Goal: Task Accomplishment & Management: Use online tool/utility

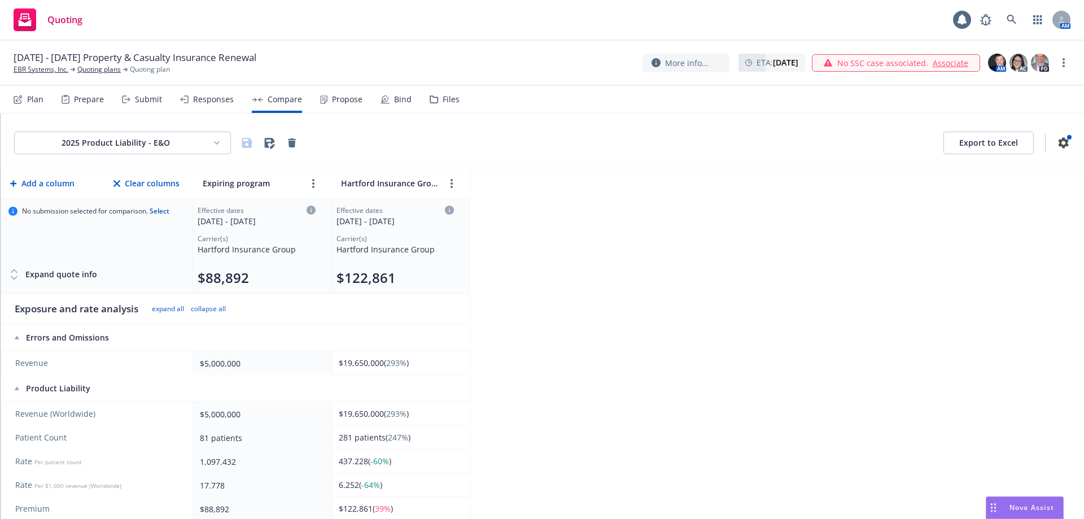
scroll to position [150, 0]
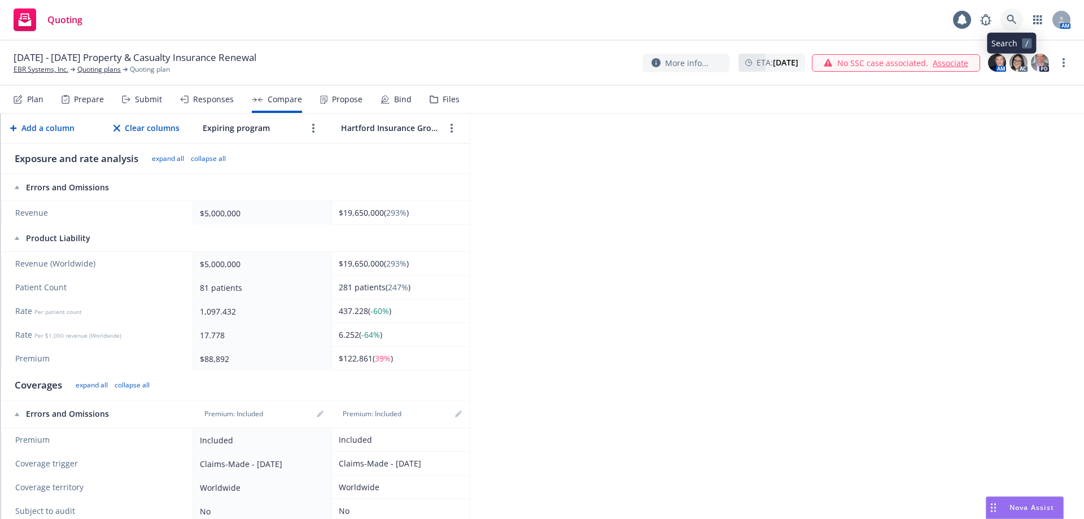
click at [1018, 18] on link at bounding box center [1011, 19] width 23 height 23
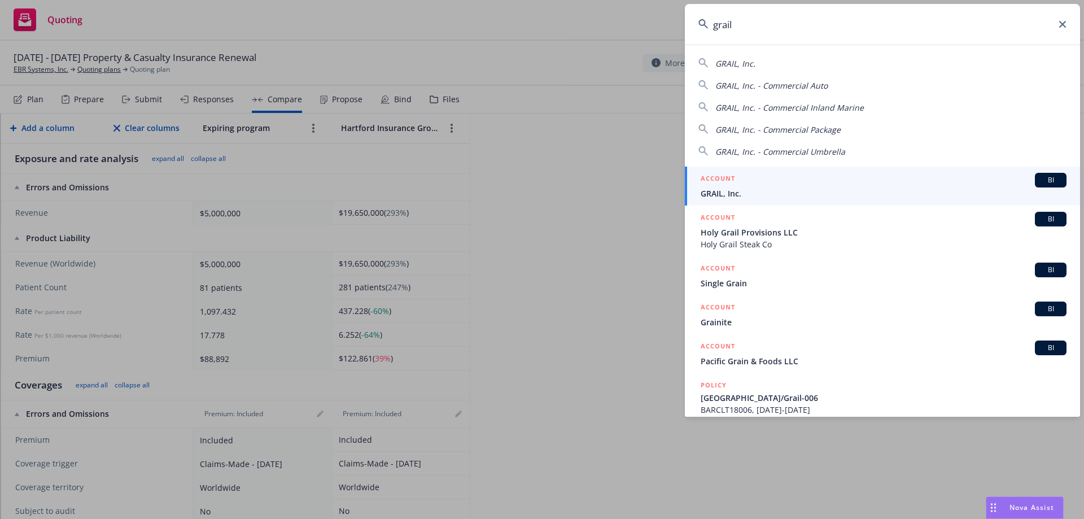
type input "grail"
click at [714, 188] on li "ACCOUNT BI GRAIL, Inc." at bounding box center [882, 186] width 395 height 39
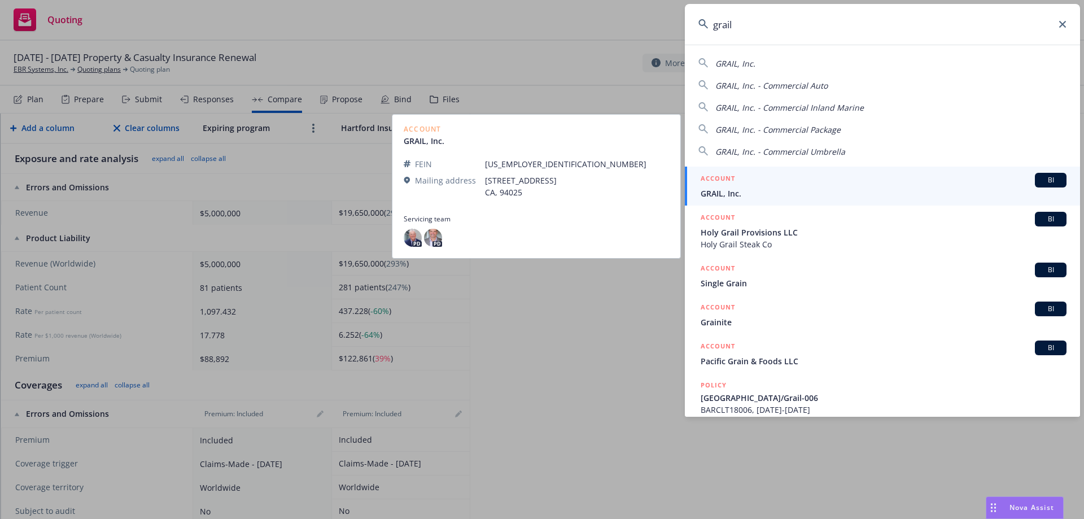
click at [718, 187] on div "ACCOUNT BI" at bounding box center [884, 180] width 366 height 15
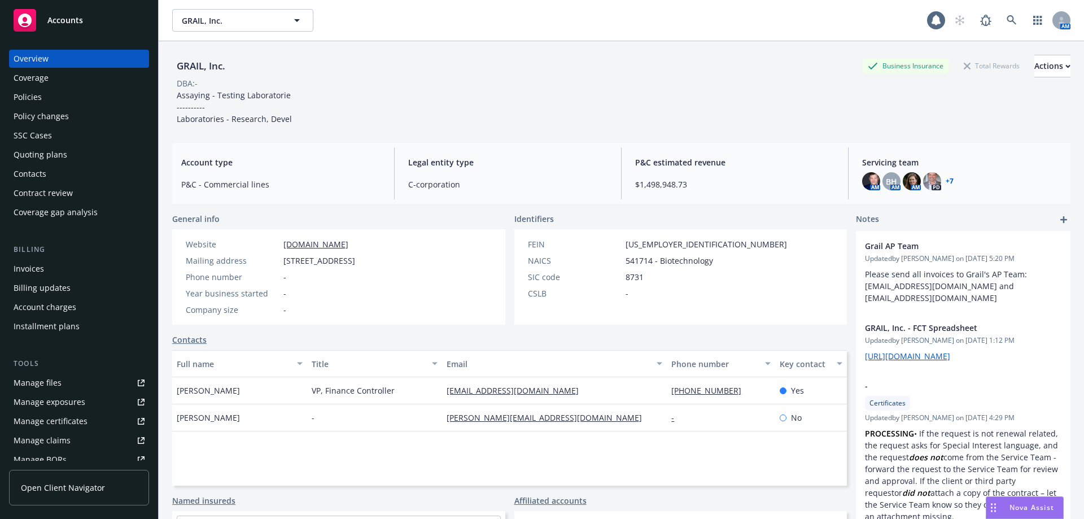
click at [63, 88] on div "Policies" at bounding box center [79, 97] width 131 height 18
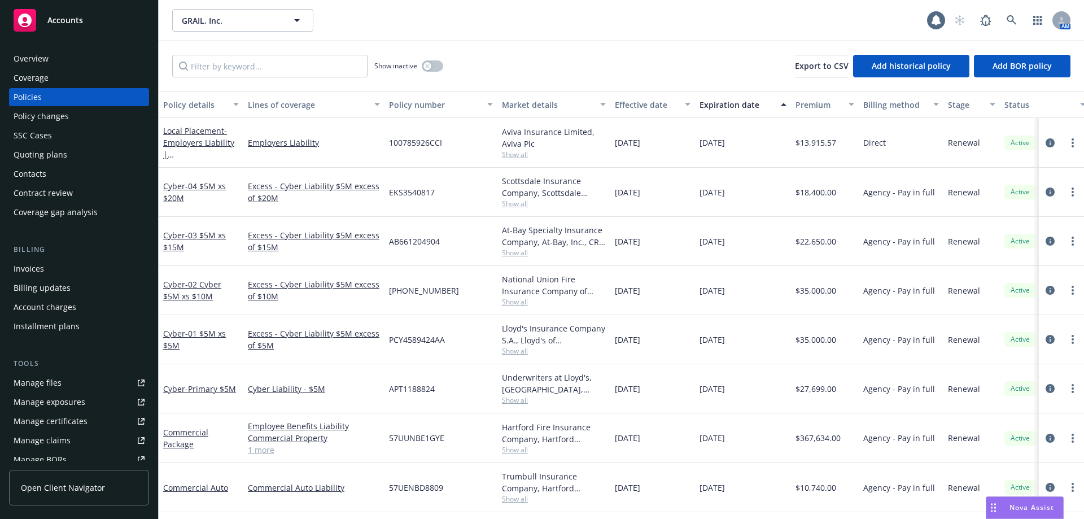
click at [75, 154] on div "Quoting plans" at bounding box center [79, 155] width 131 height 18
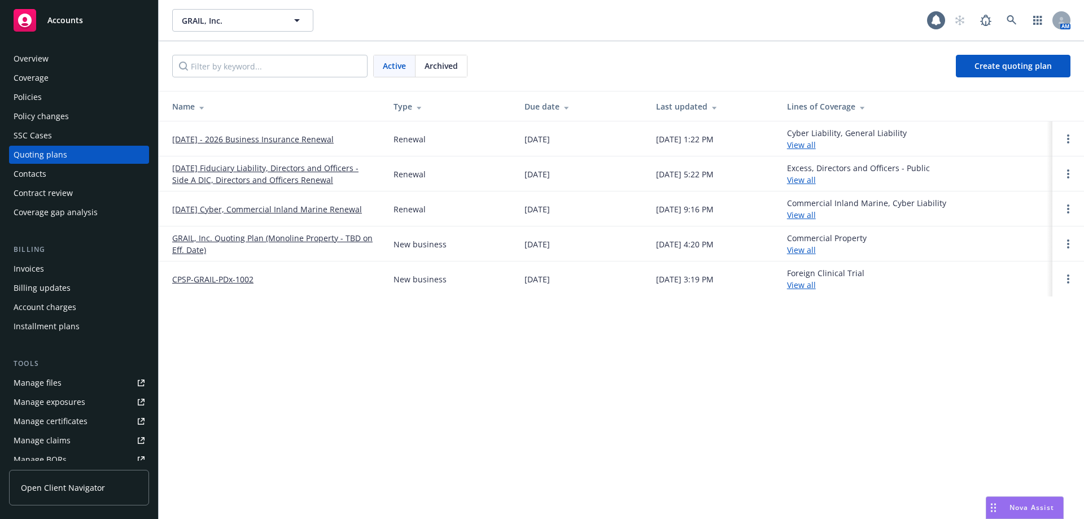
click at [229, 137] on link "[DATE] - 2026 Business Insurance Renewal" at bounding box center [252, 139] width 161 height 12
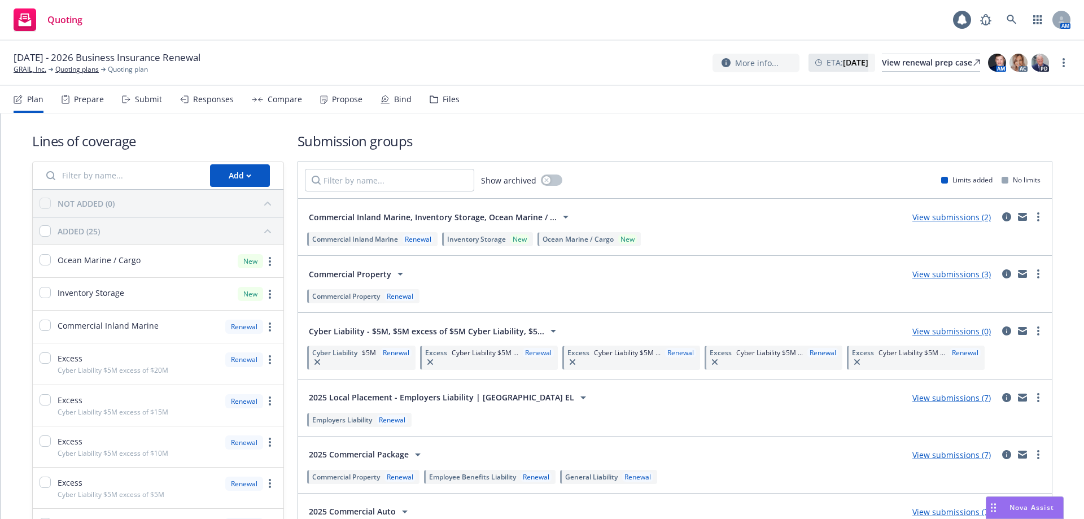
click at [443, 95] on div "Files" at bounding box center [451, 99] width 17 height 9
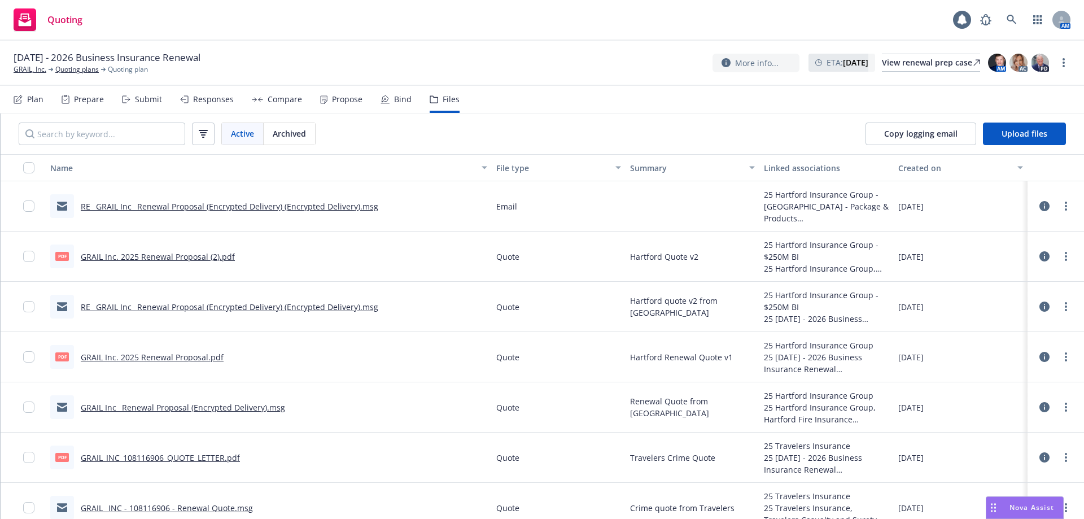
click at [220, 100] on div "Responses" at bounding box center [213, 99] width 41 height 9
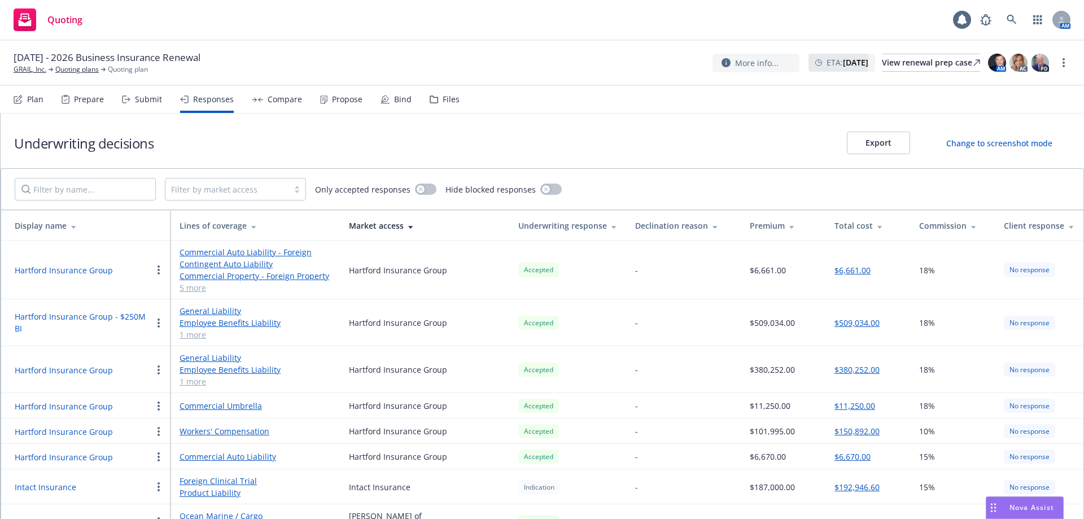
click at [268, 100] on div "Compare" at bounding box center [285, 99] width 34 height 9
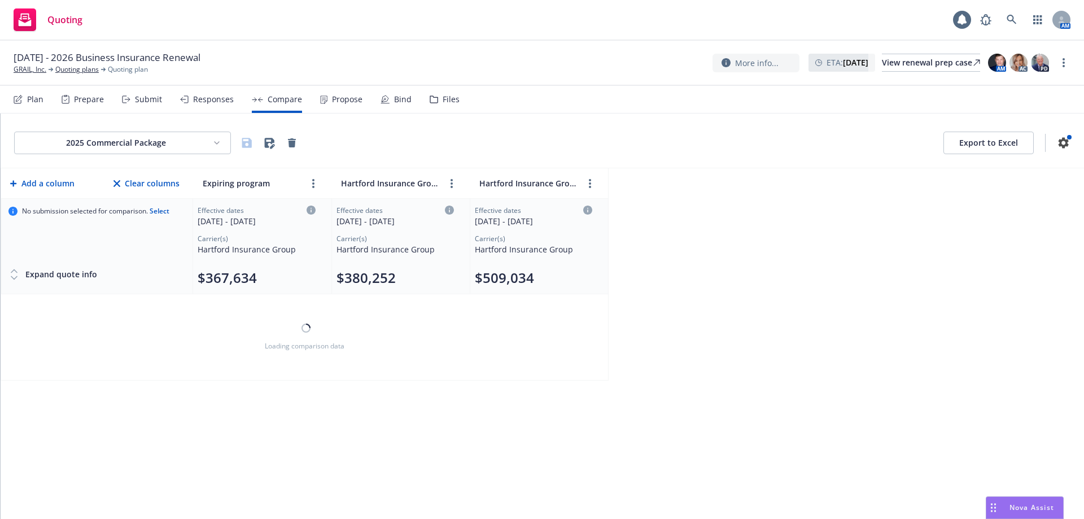
click at [172, 142] on html "Quoting 1 AM [DATE] - 2026 Business Insurance Renewal GRAIL, Inc. Quoting plans…" at bounding box center [542, 259] width 1084 height 519
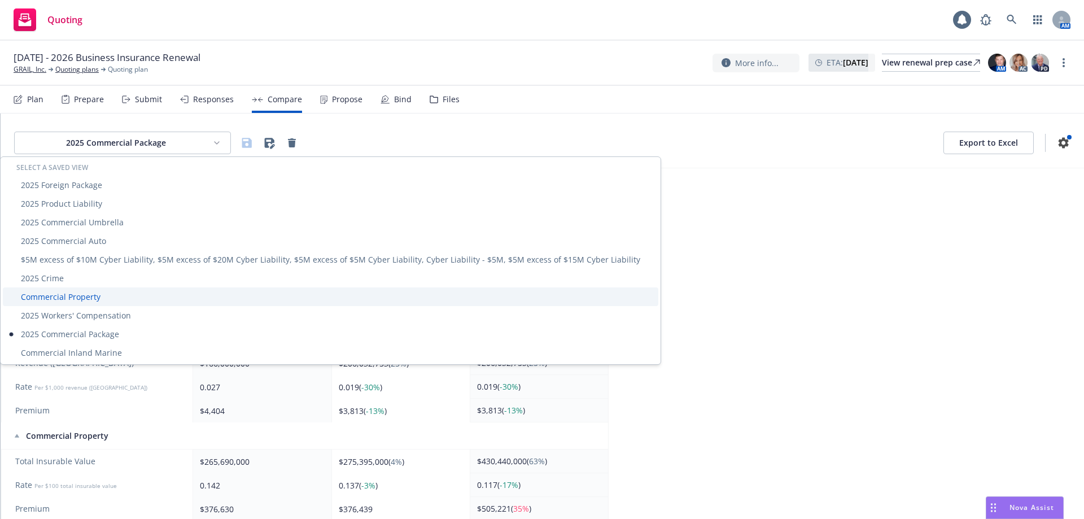
click at [101, 295] on div "Commercial Property" at bounding box center [331, 296] width 656 height 19
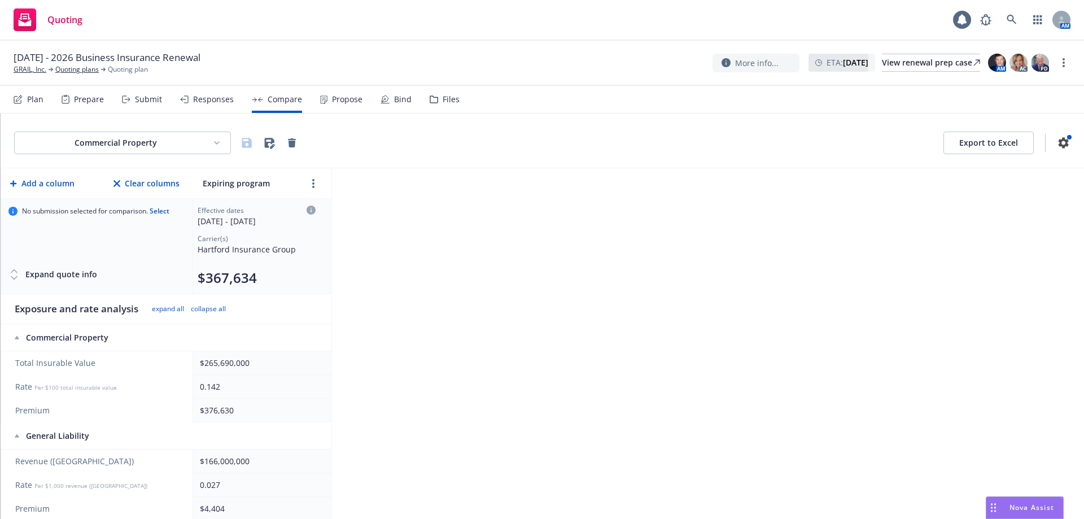
click at [149, 147] on html "Quoting 1 AM [DATE] - 2026 Business Insurance Renewal GRAIL, Inc. Quoting plans…" at bounding box center [542, 259] width 1084 height 519
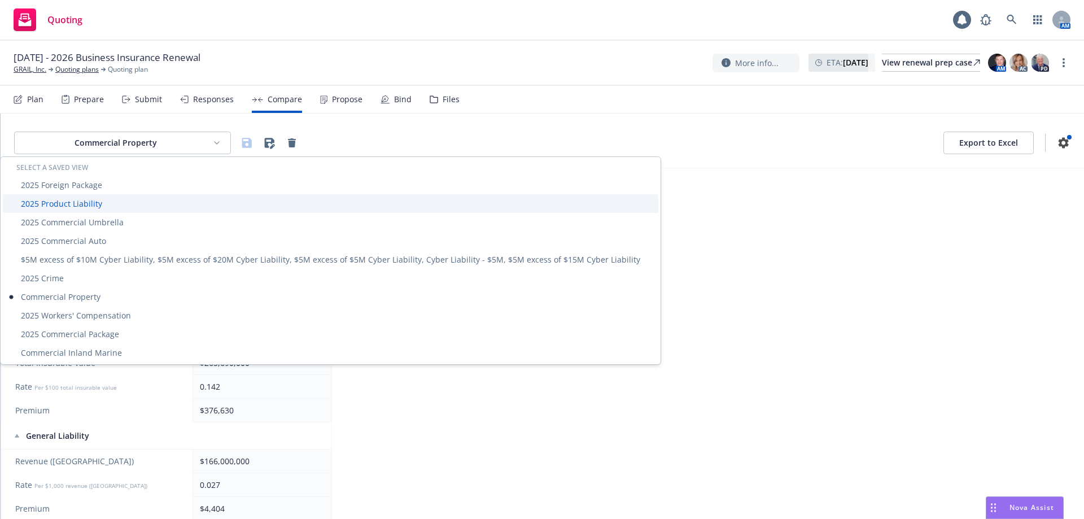
click at [109, 199] on div "2025 Product Liability" at bounding box center [331, 203] width 656 height 19
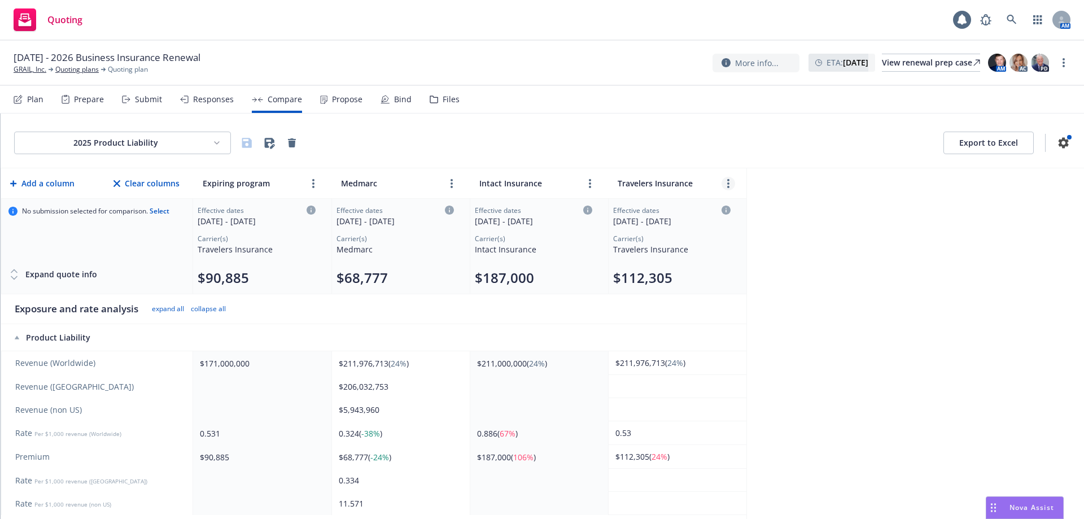
click at [727, 182] on link "more" at bounding box center [729, 184] width 14 height 14
click at [747, 208] on icon "editPencil" at bounding box center [746, 210] width 6 height 6
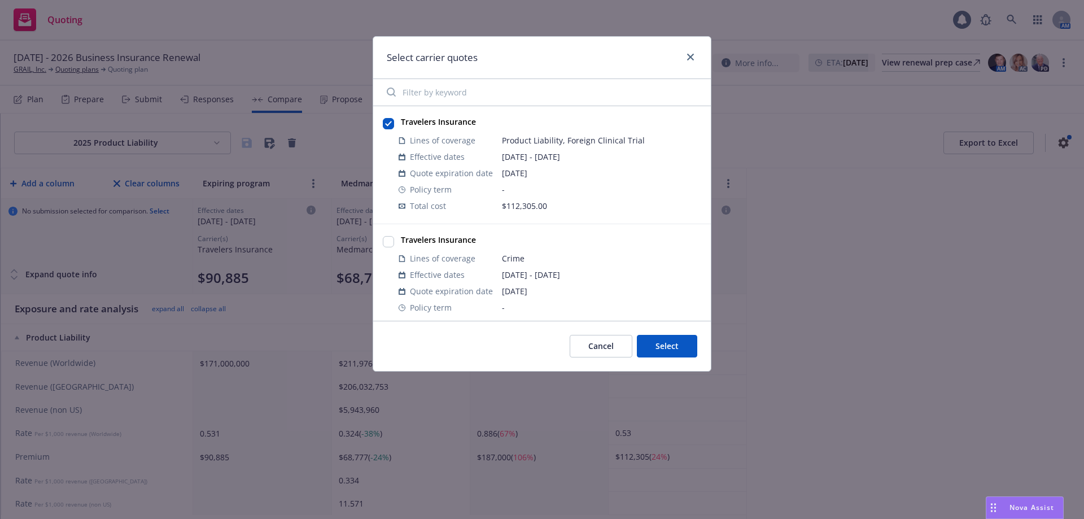
click at [669, 343] on button "Select" at bounding box center [667, 346] width 60 height 23
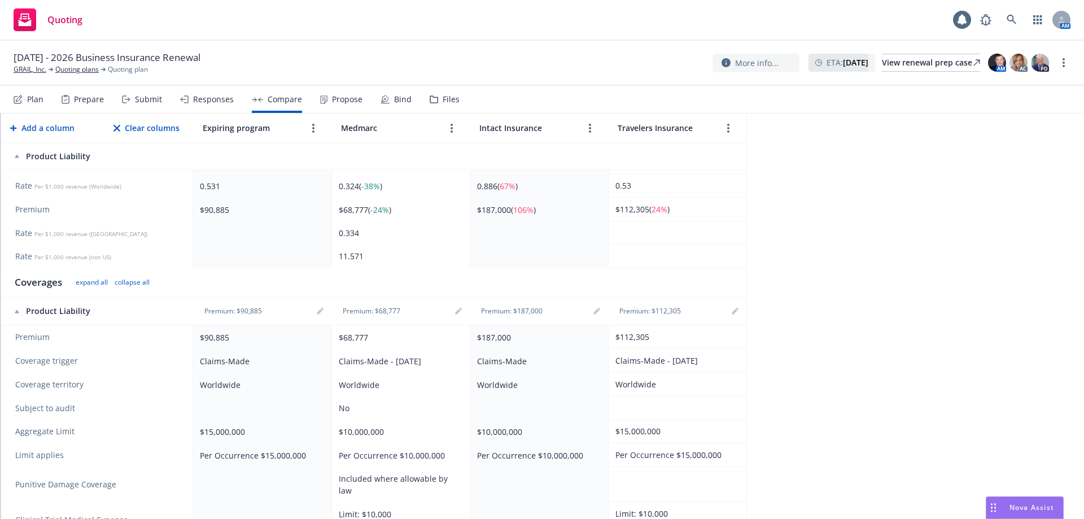
scroll to position [264, 0]
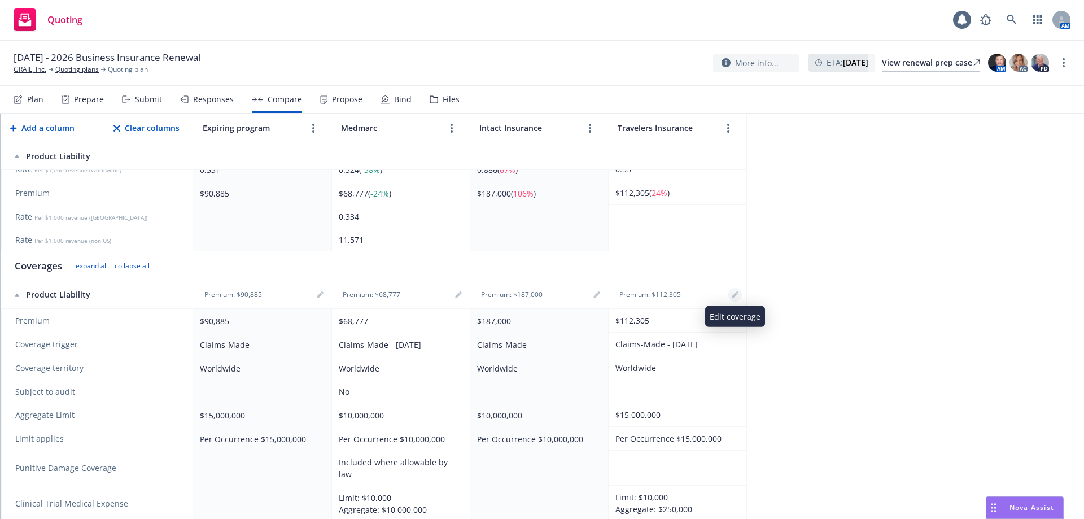
click at [736, 291] on link "editPencil" at bounding box center [735, 295] width 14 height 14
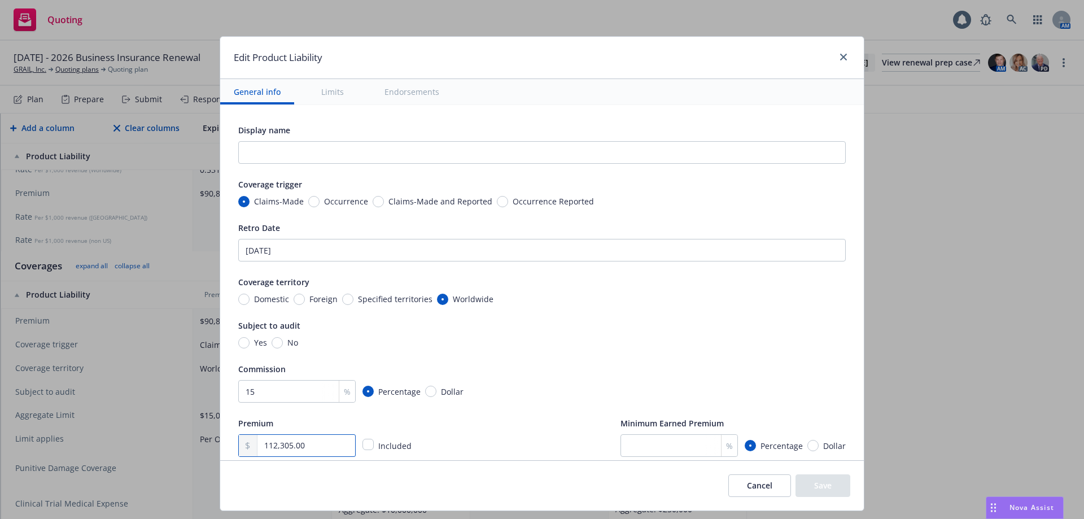
drag, startPoint x: 282, startPoint y: 442, endPoint x: 146, endPoint y: 436, distance: 135.6
click at [146, 436] on div "Edit Product Liability General info Limits Endorsements Display name Coverage t…" at bounding box center [542, 259] width 1084 height 519
type input "99,949.00"
click at [818, 483] on button "Save" at bounding box center [823, 485] width 55 height 23
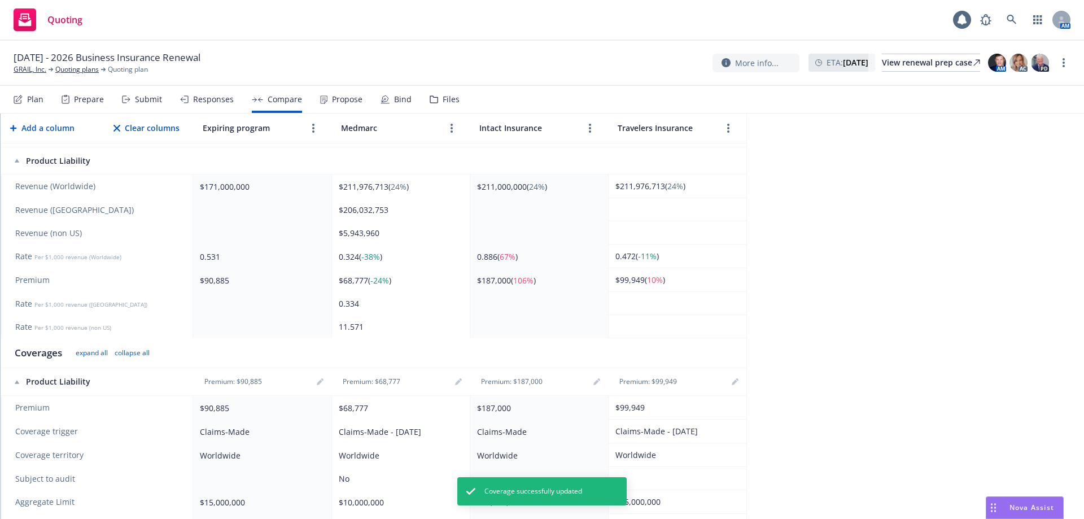
scroll to position [160, 0]
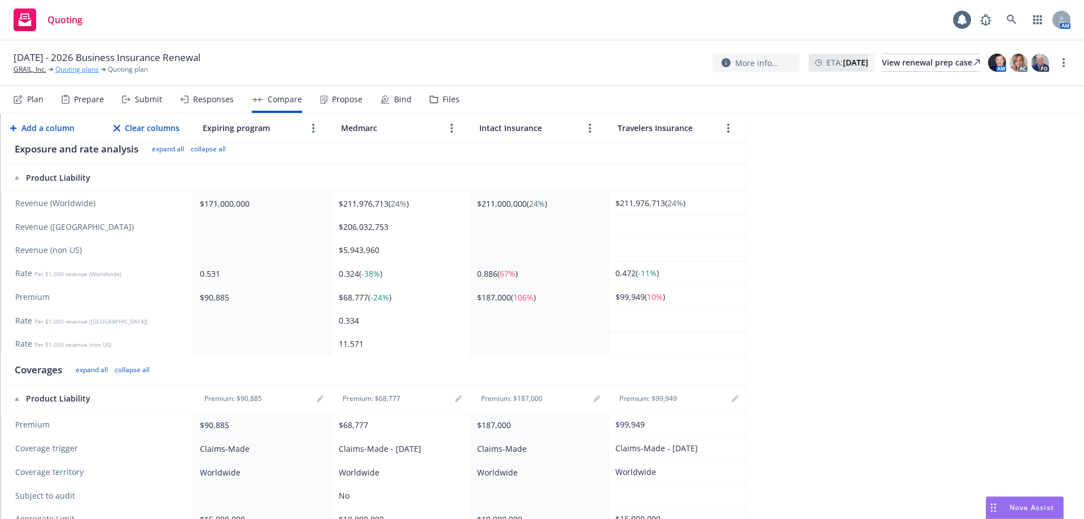
click at [64, 69] on link "Quoting plans" at bounding box center [76, 69] width 43 height 10
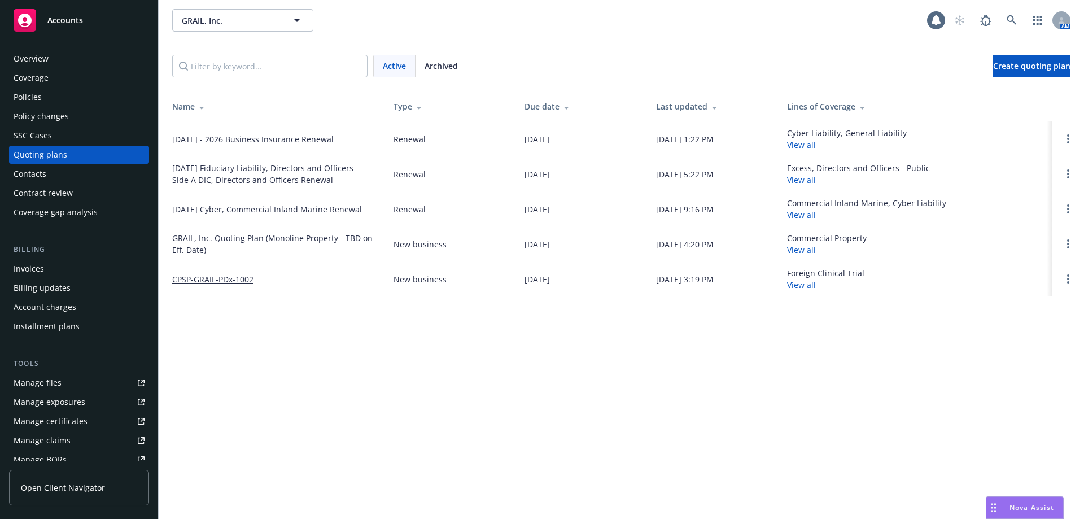
click at [49, 95] on div "Policies" at bounding box center [79, 97] width 131 height 18
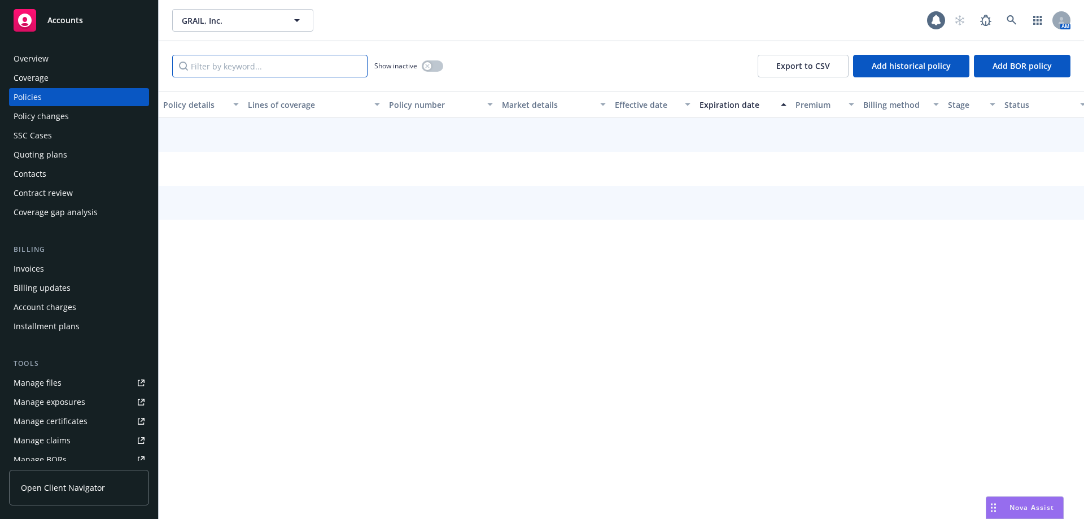
click at [235, 70] on input "Filter by keyword..." at bounding box center [269, 66] width 195 height 23
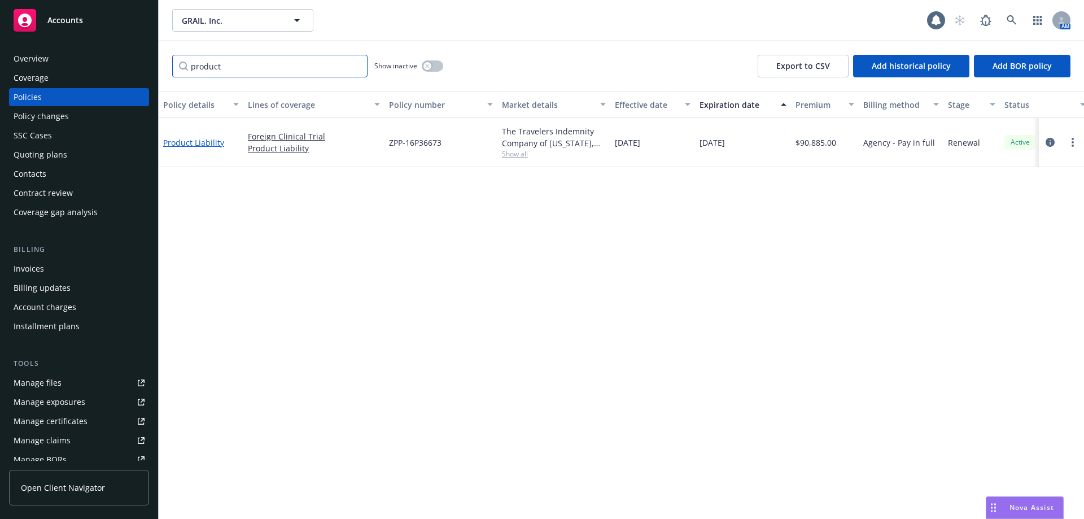
type input "product"
click at [208, 143] on link "Product Liability" at bounding box center [193, 142] width 61 height 11
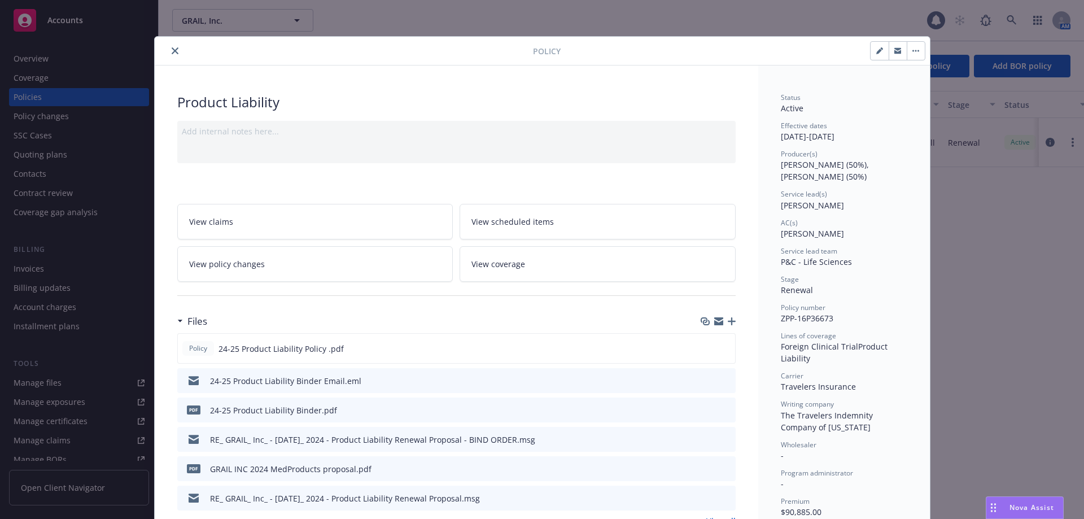
click at [172, 51] on icon "close" at bounding box center [175, 50] width 7 height 7
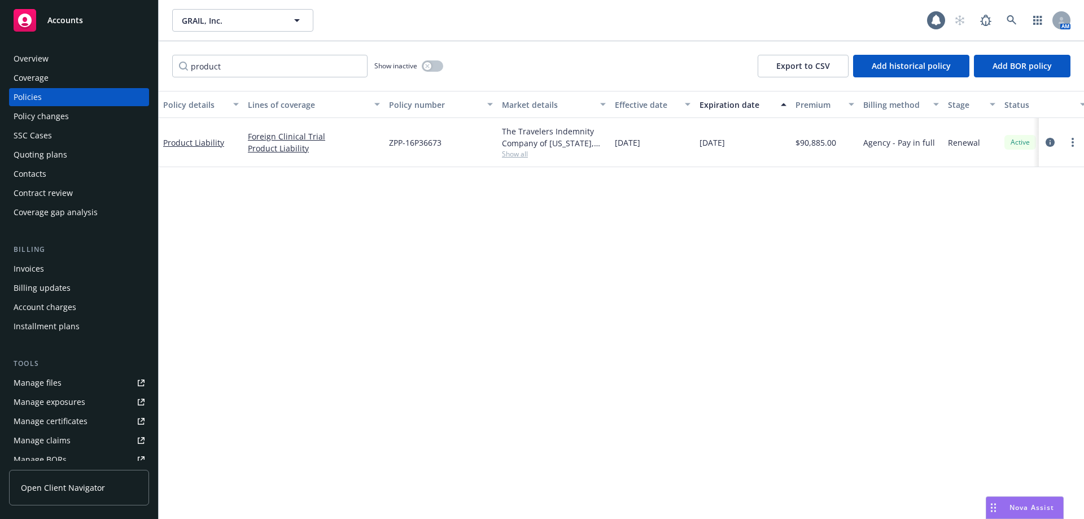
click at [34, 58] on div "Overview" at bounding box center [31, 59] width 35 height 18
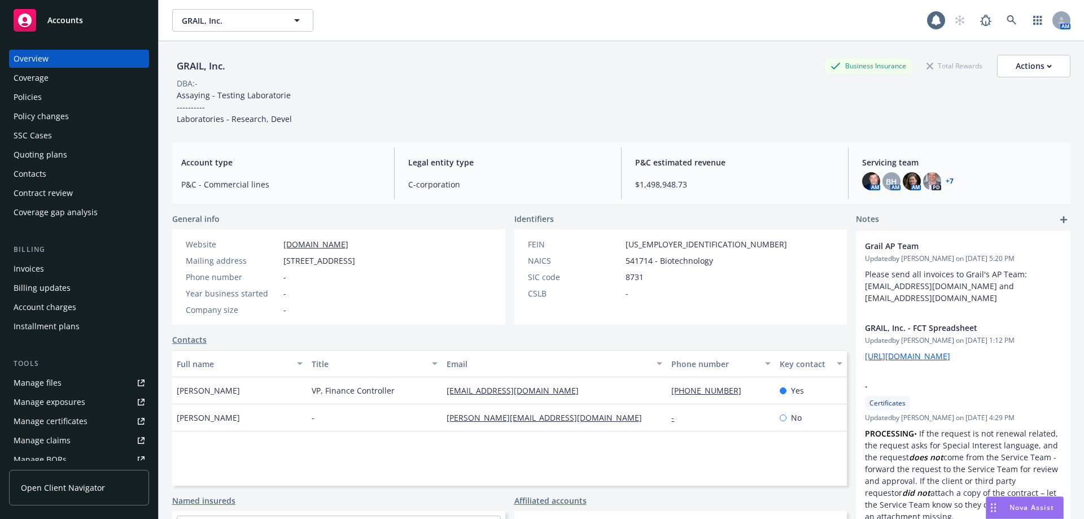
click at [1027, 509] on span "Nova Assist" at bounding box center [1032, 507] width 45 height 10
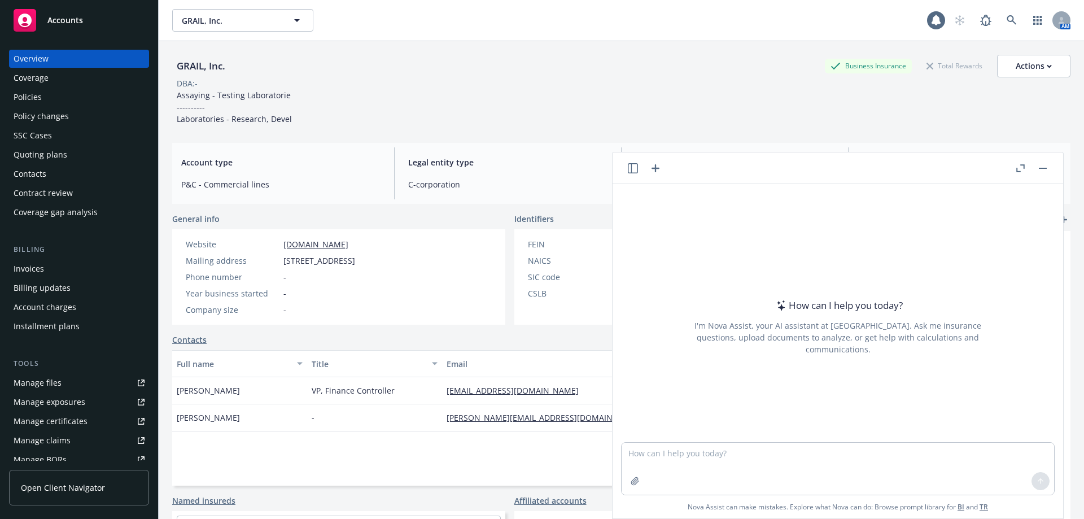
click at [622, 487] on div at bounding box center [635, 480] width 27 height 27
click at [633, 484] on icon "button" at bounding box center [635, 481] width 9 height 9
click at [631, 480] on icon "button" at bounding box center [635, 481] width 9 height 9
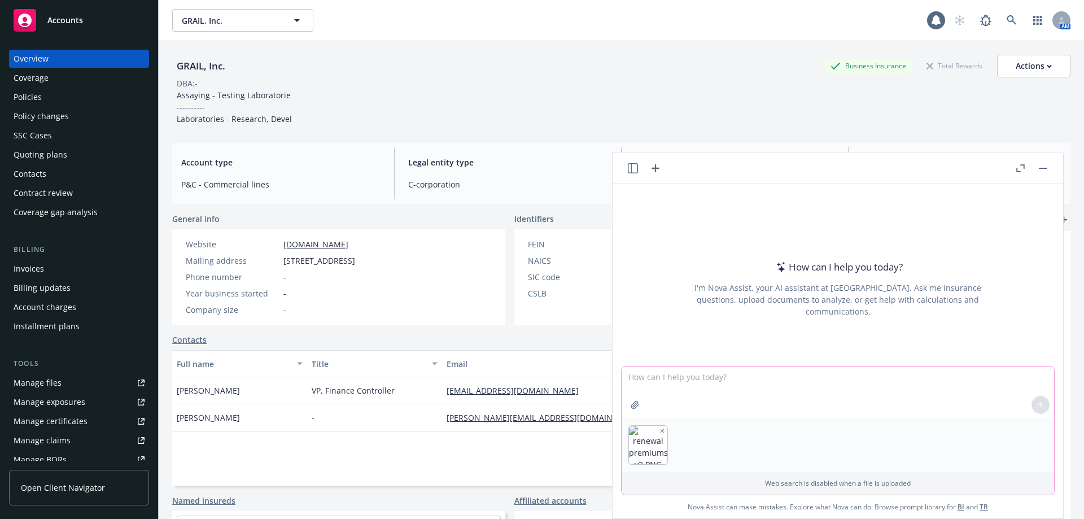
click at [645, 385] on textarea at bounding box center [838, 392] width 432 height 52
type textarea "add all of the amounts on the attached image together"
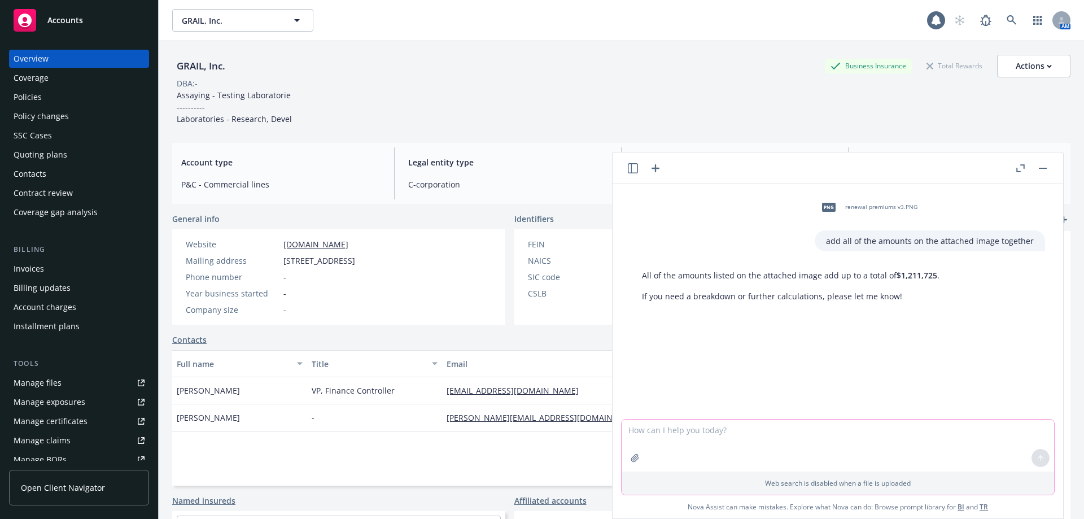
click at [746, 436] on textarea at bounding box center [838, 446] width 432 height 52
click at [632, 455] on icon "button" at bounding box center [635, 457] width 9 height 9
click at [667, 380] on textarea at bounding box center [838, 392] width 432 height 52
type textarea "add all of the numbers on this attached image together"
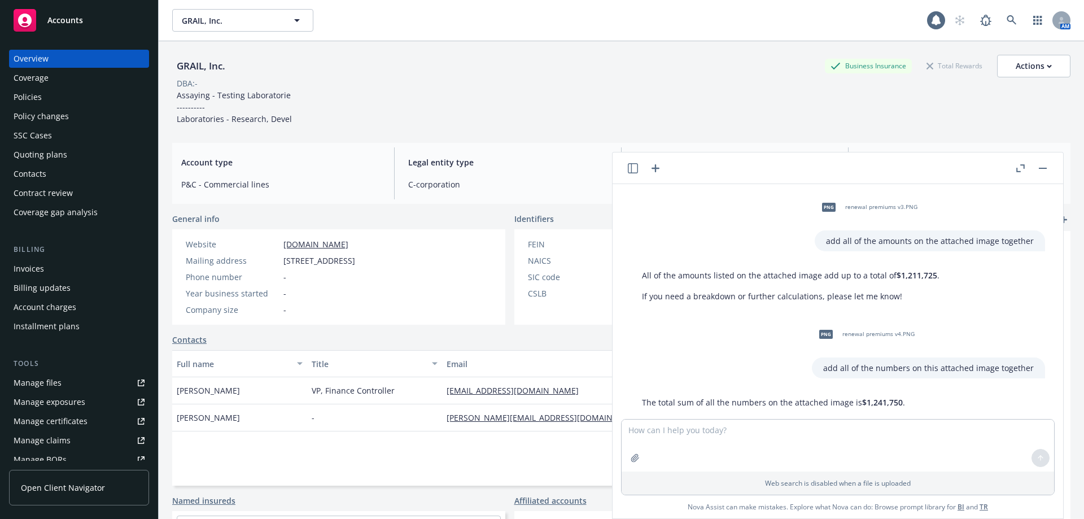
scroll to position [42, 0]
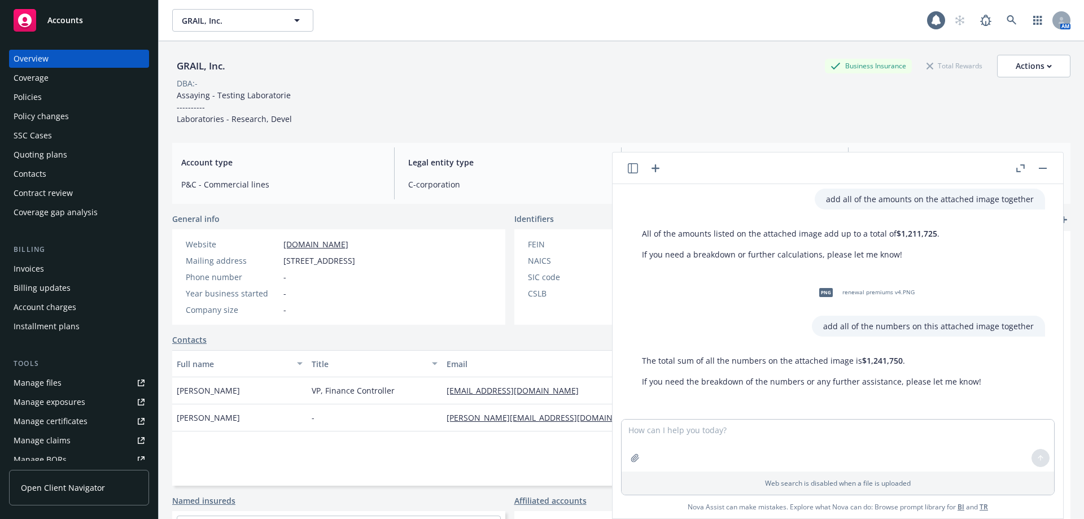
drag, startPoint x: 901, startPoint y: 377, endPoint x: 977, endPoint y: 385, distance: 77.2
click at [901, 377] on p "If you need the breakdown of the numbers or any further assistance, please let …" at bounding box center [811, 381] width 339 height 12
click at [687, 440] on textarea at bounding box center [838, 446] width 432 height 52
type textarea "s"
type textarea "define utility service interruption"
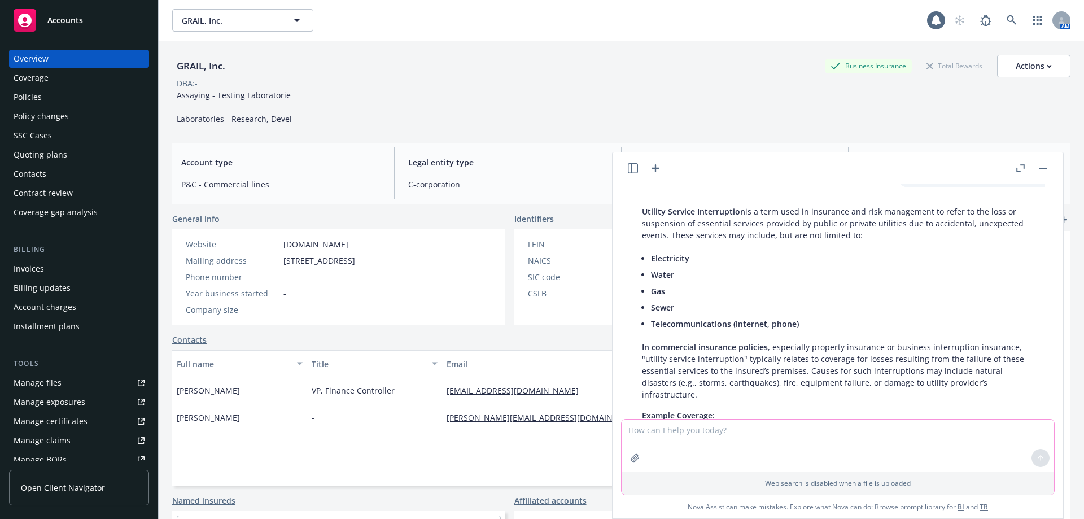
scroll to position [269, 0]
